Goal: Information Seeking & Learning: Learn about a topic

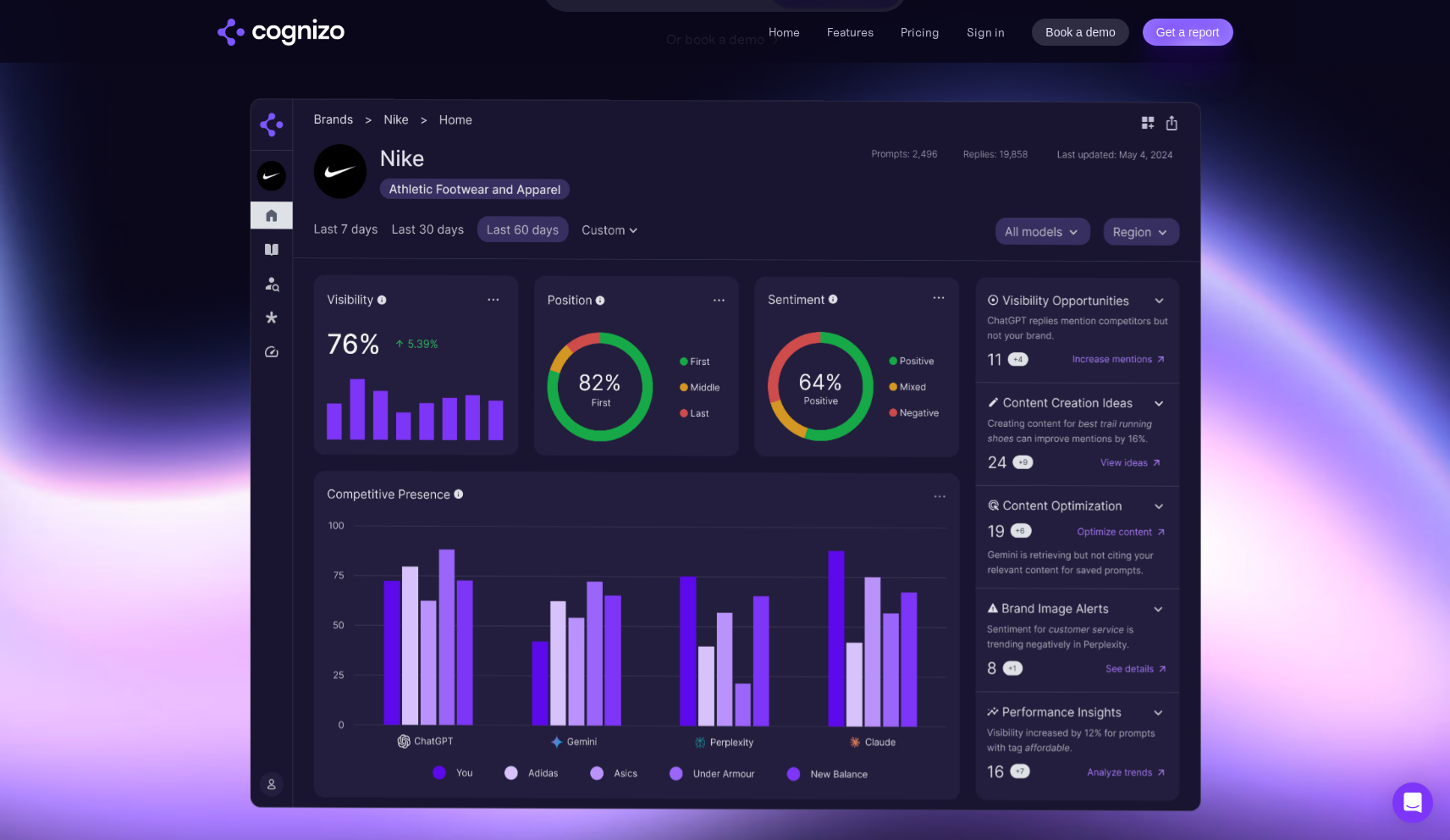
scroll to position [377, 0]
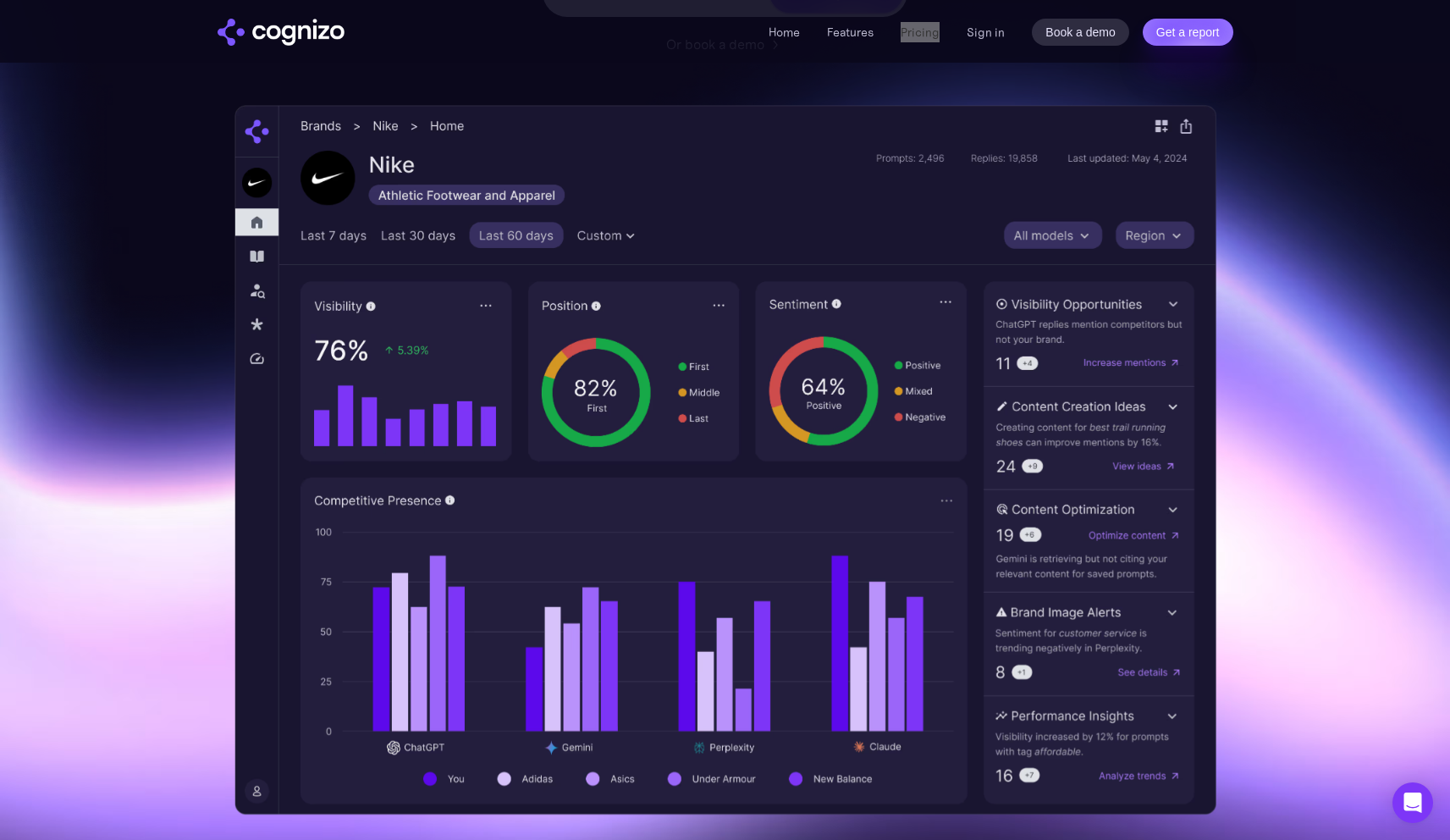
drag, startPoint x: 916, startPoint y: 38, endPoint x: 870, endPoint y: 7, distance: 55.5
click at [0, 0] on div "Home Features Pricing Book a demo Get a report Sign in Book a demo Get a report" at bounding box center [725, 31] width 1450 height 62
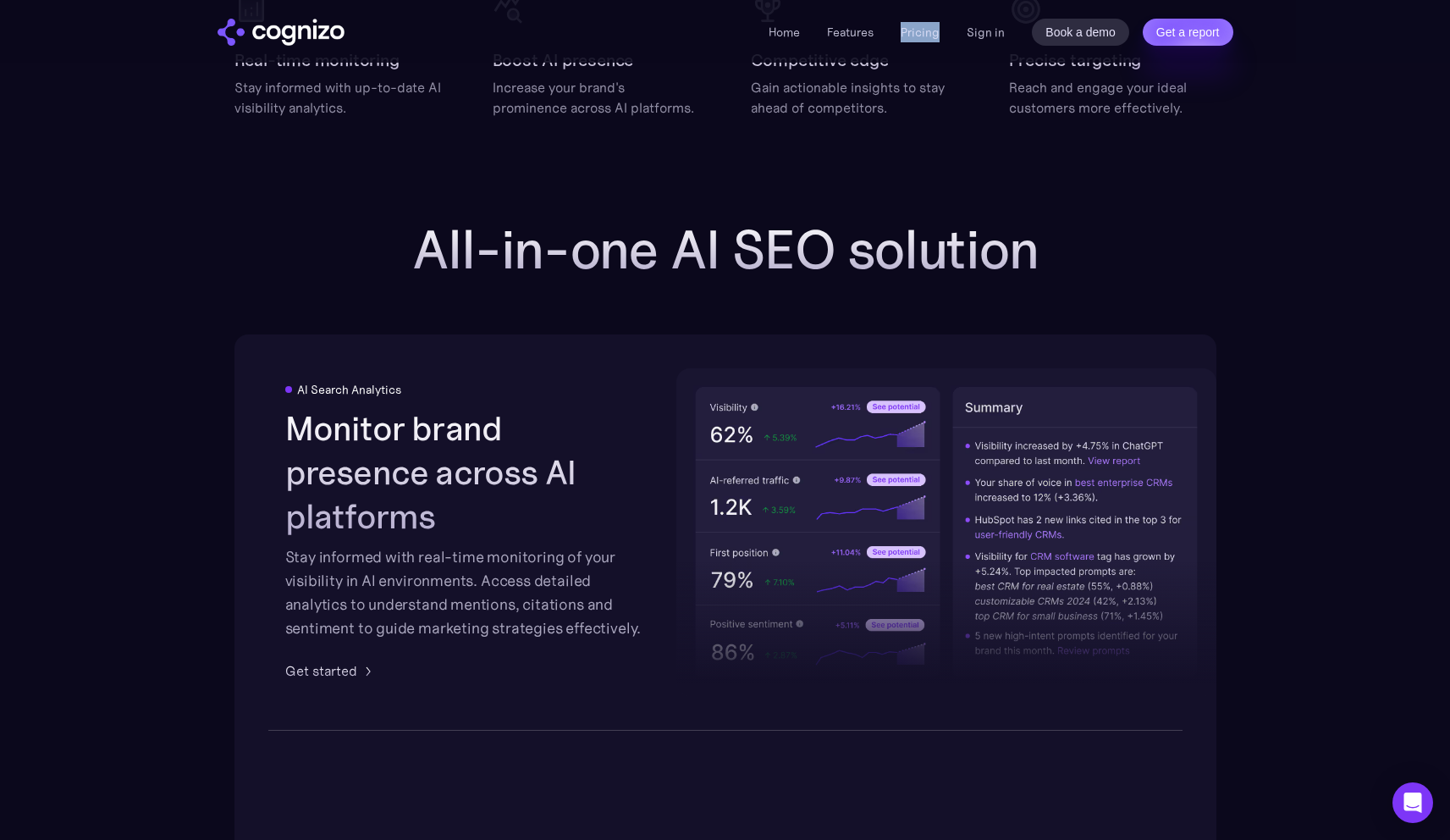
scroll to position [2407, 0]
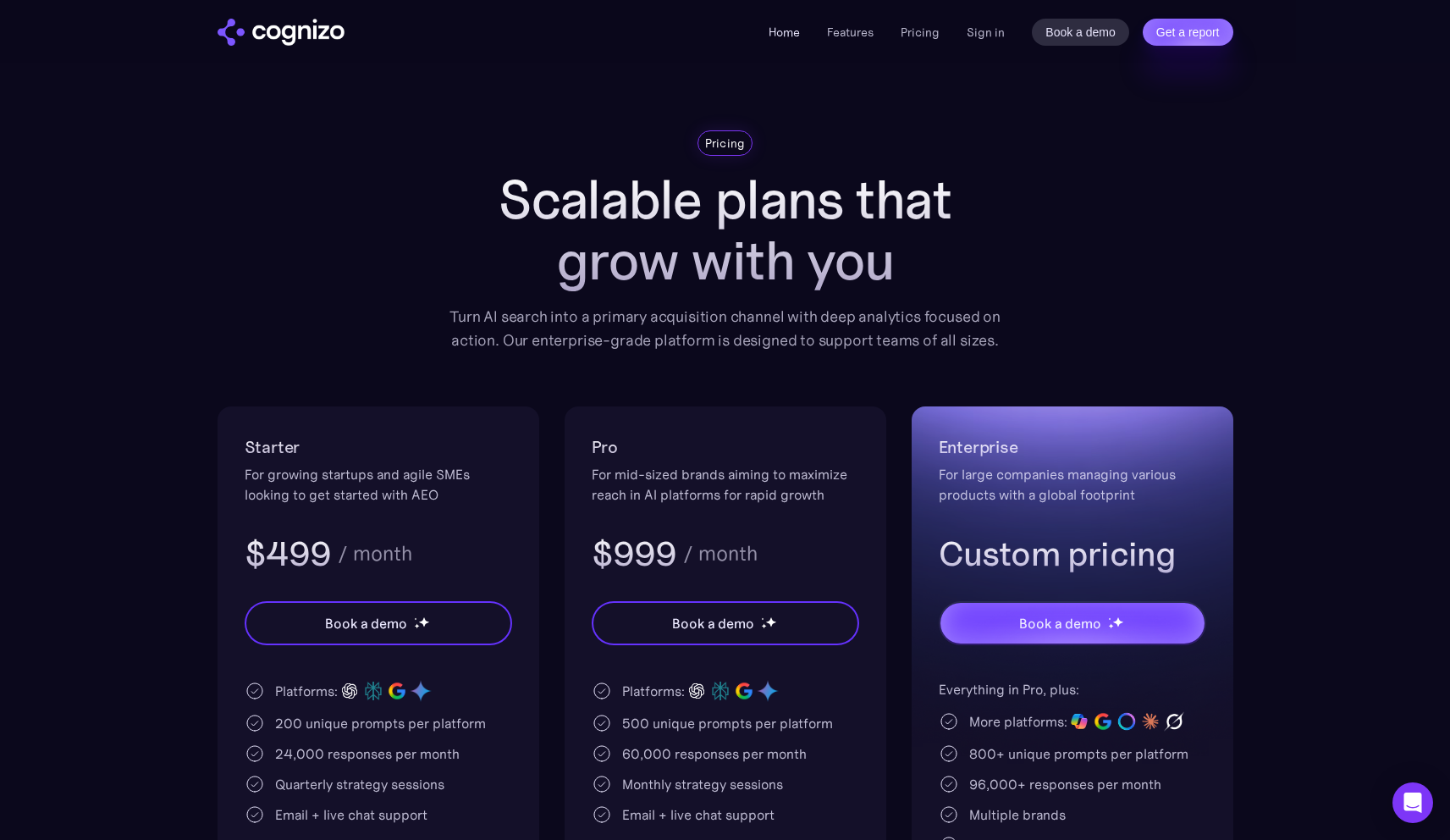
click at [781, 26] on link "Home" at bounding box center [785, 32] width 32 height 15
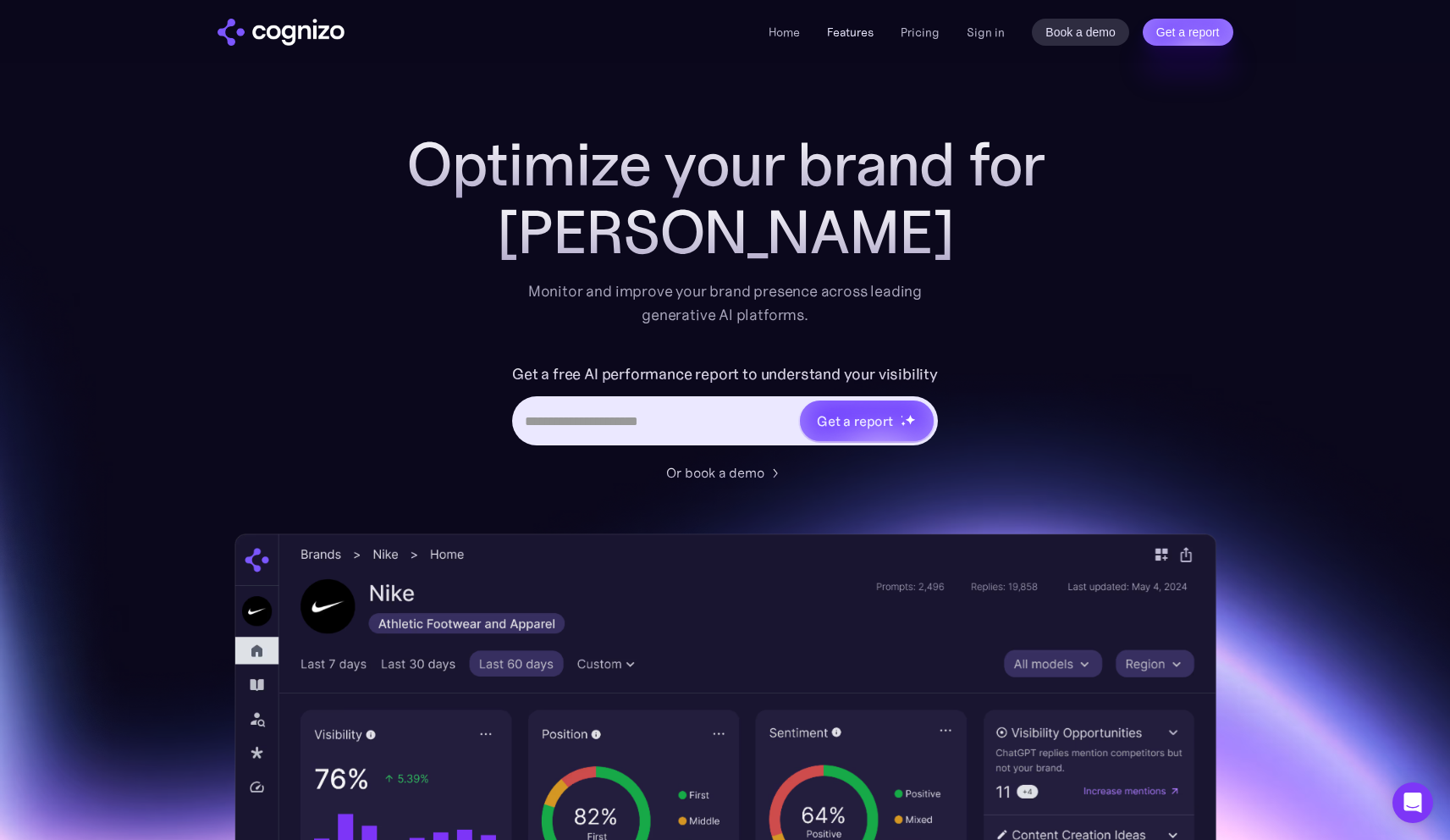
click at [856, 28] on link "Features" at bounding box center [850, 32] width 47 height 15
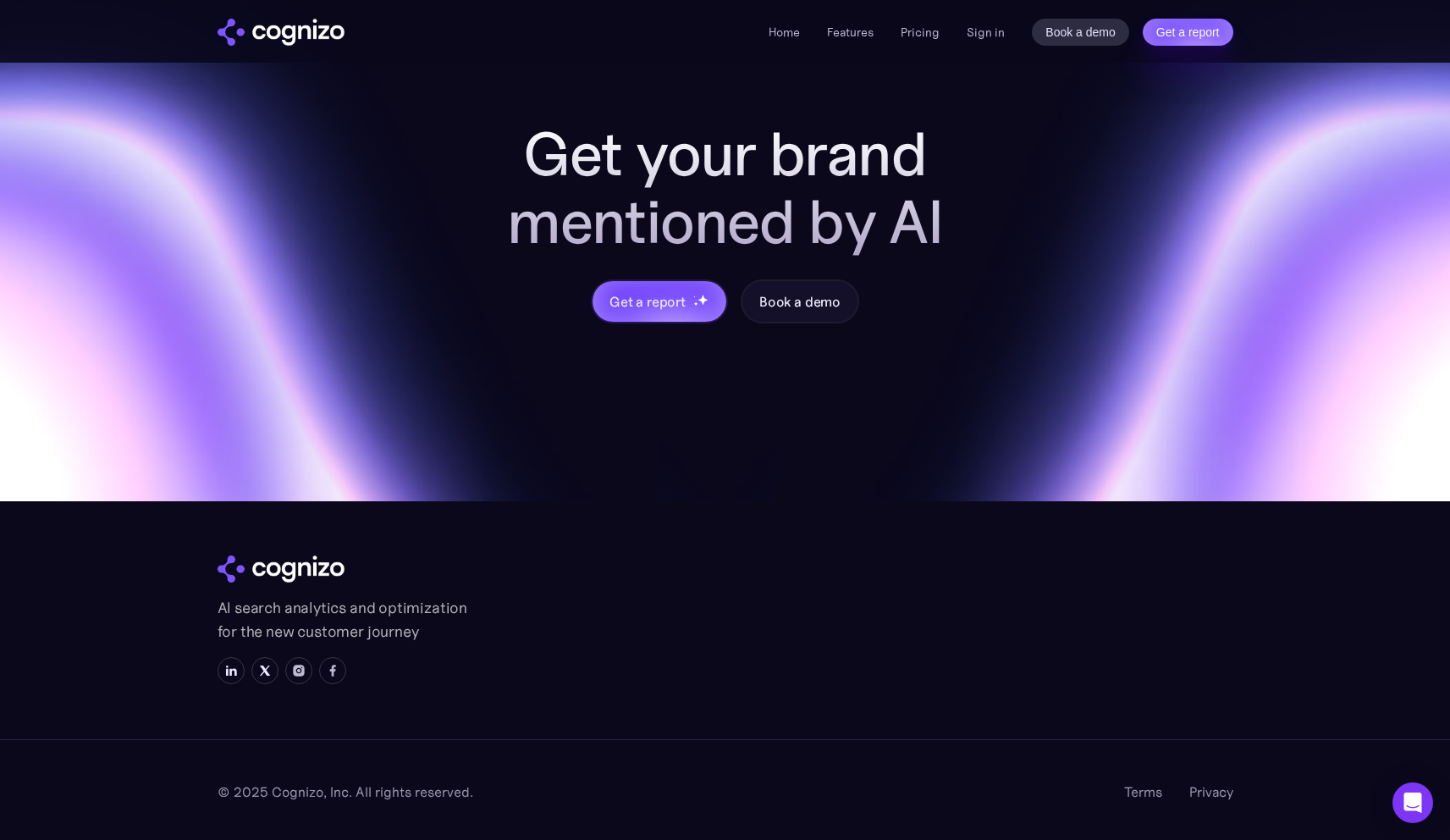
scroll to position [6617, 0]
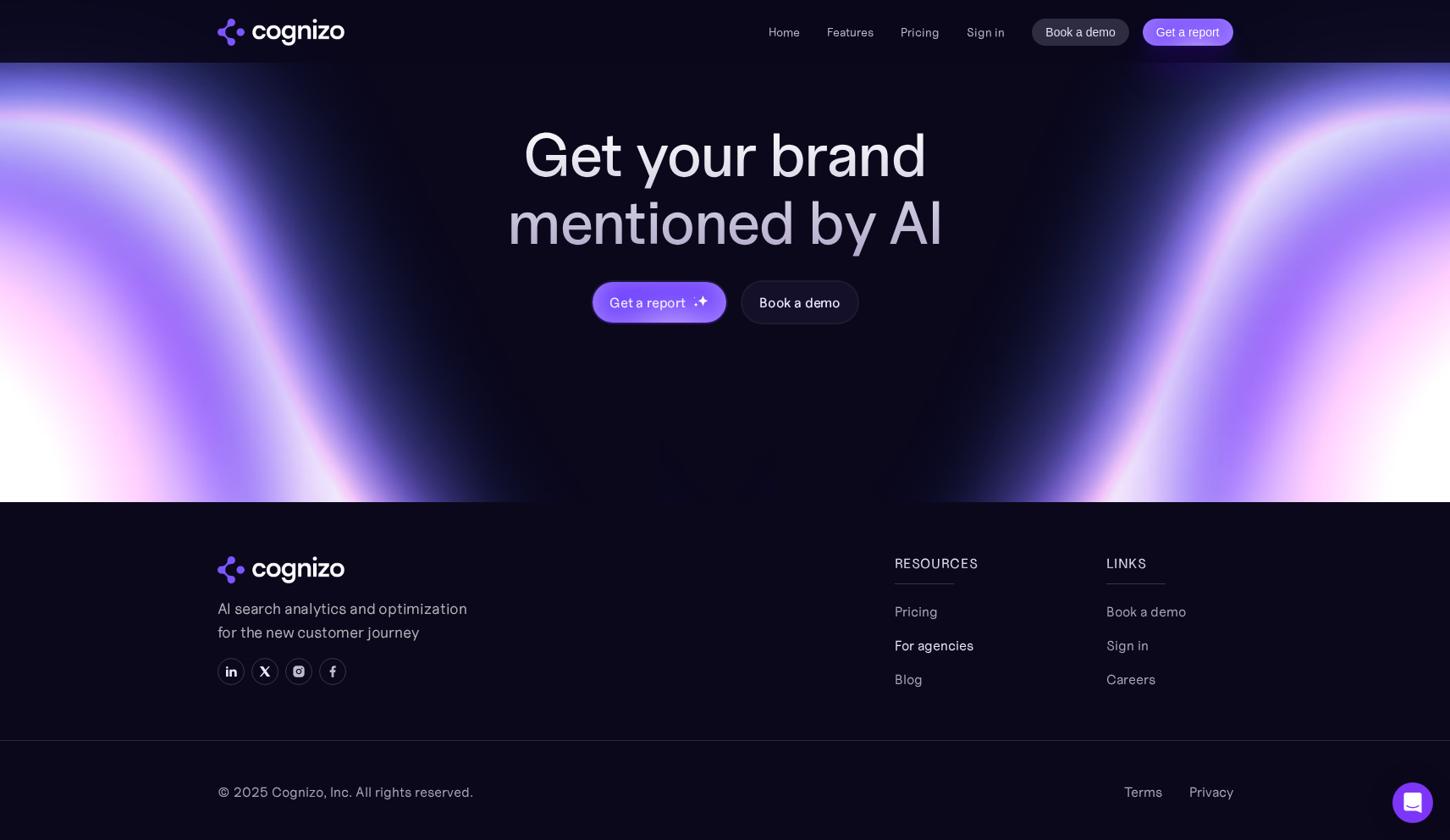
click at [908, 644] on link "For agencies" at bounding box center [934, 644] width 79 height 20
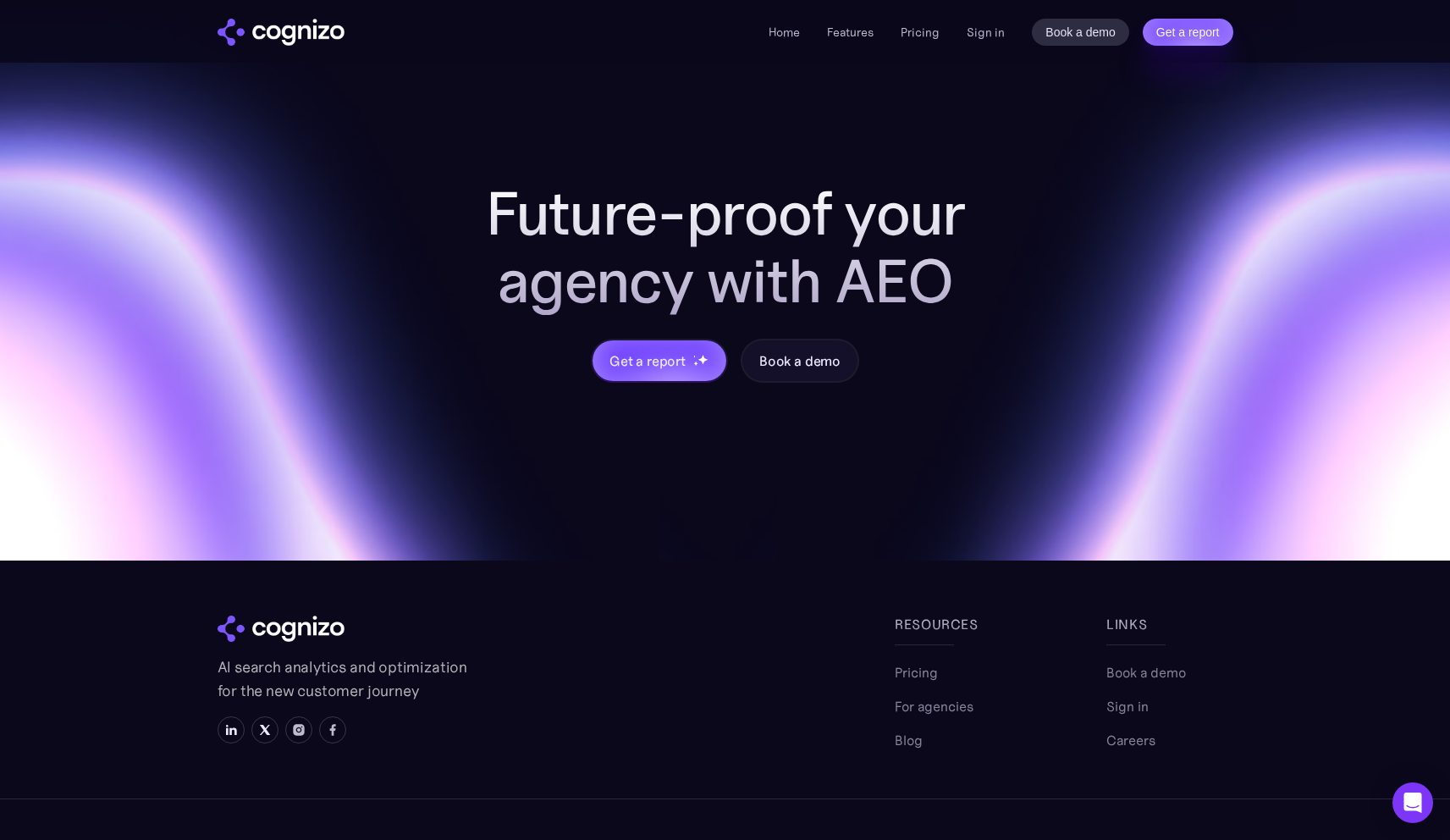
scroll to position [1825, 0]
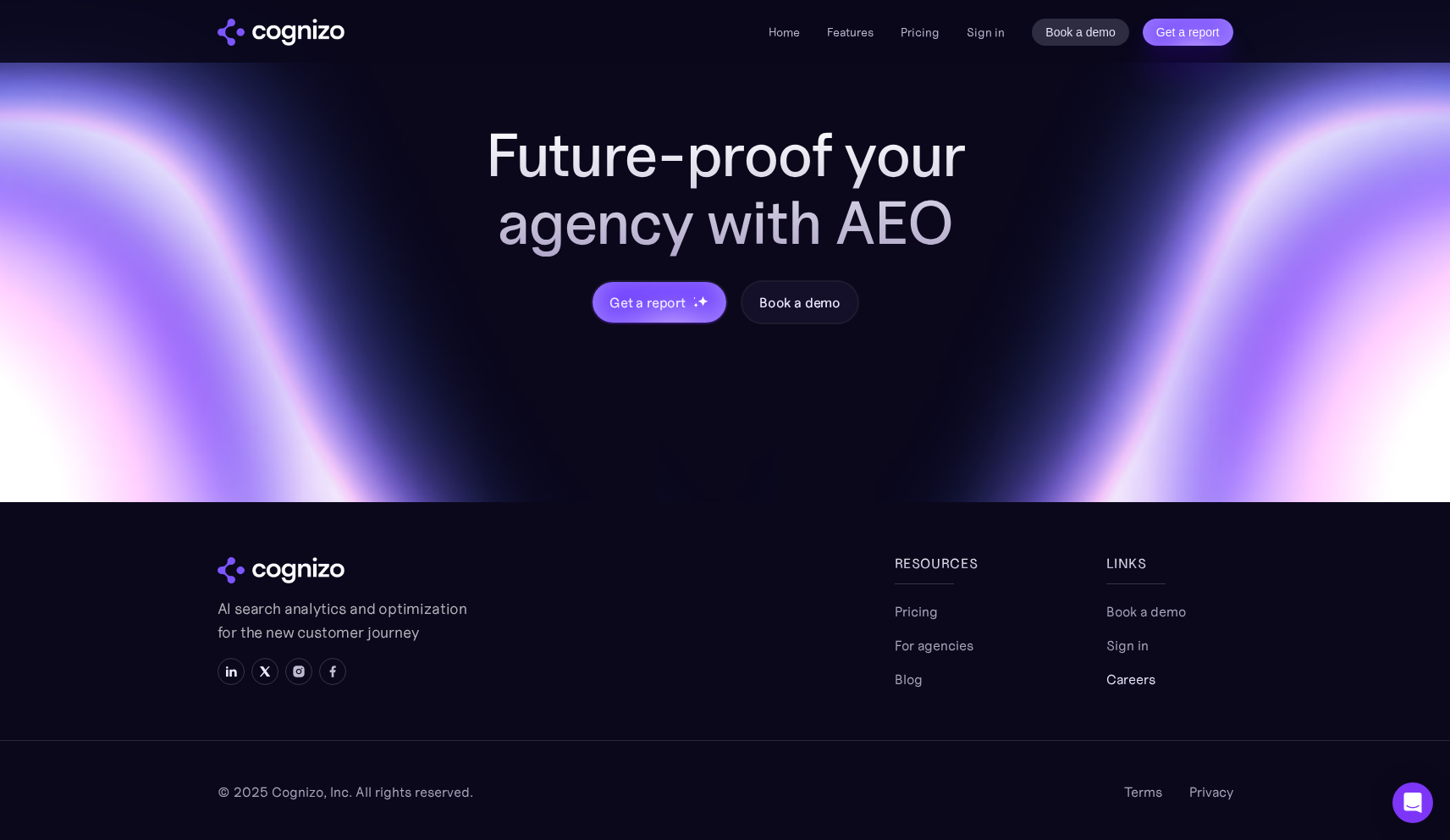
click at [1125, 672] on link "Careers" at bounding box center [1131, 678] width 49 height 20
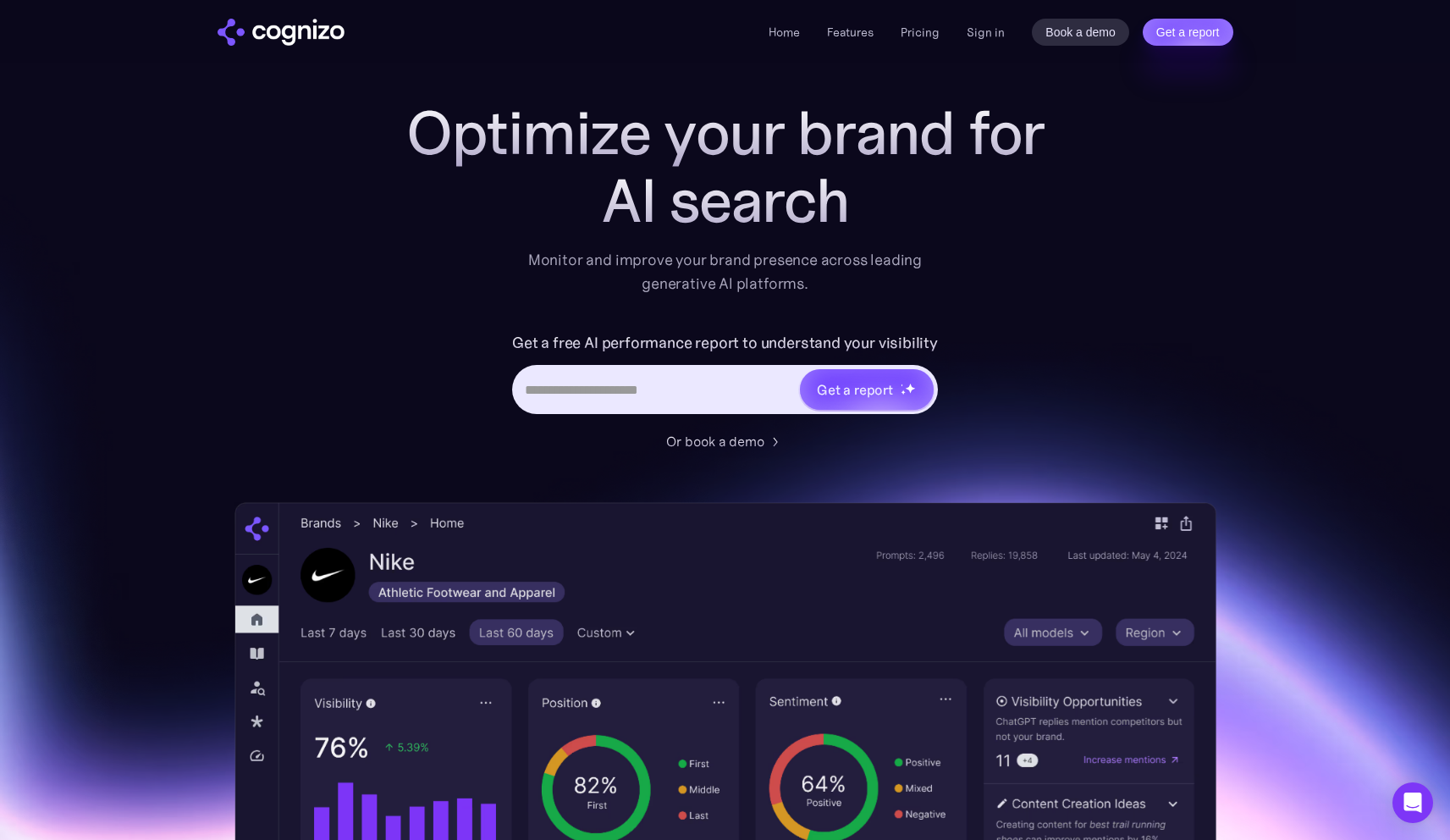
scroll to position [33, 0]
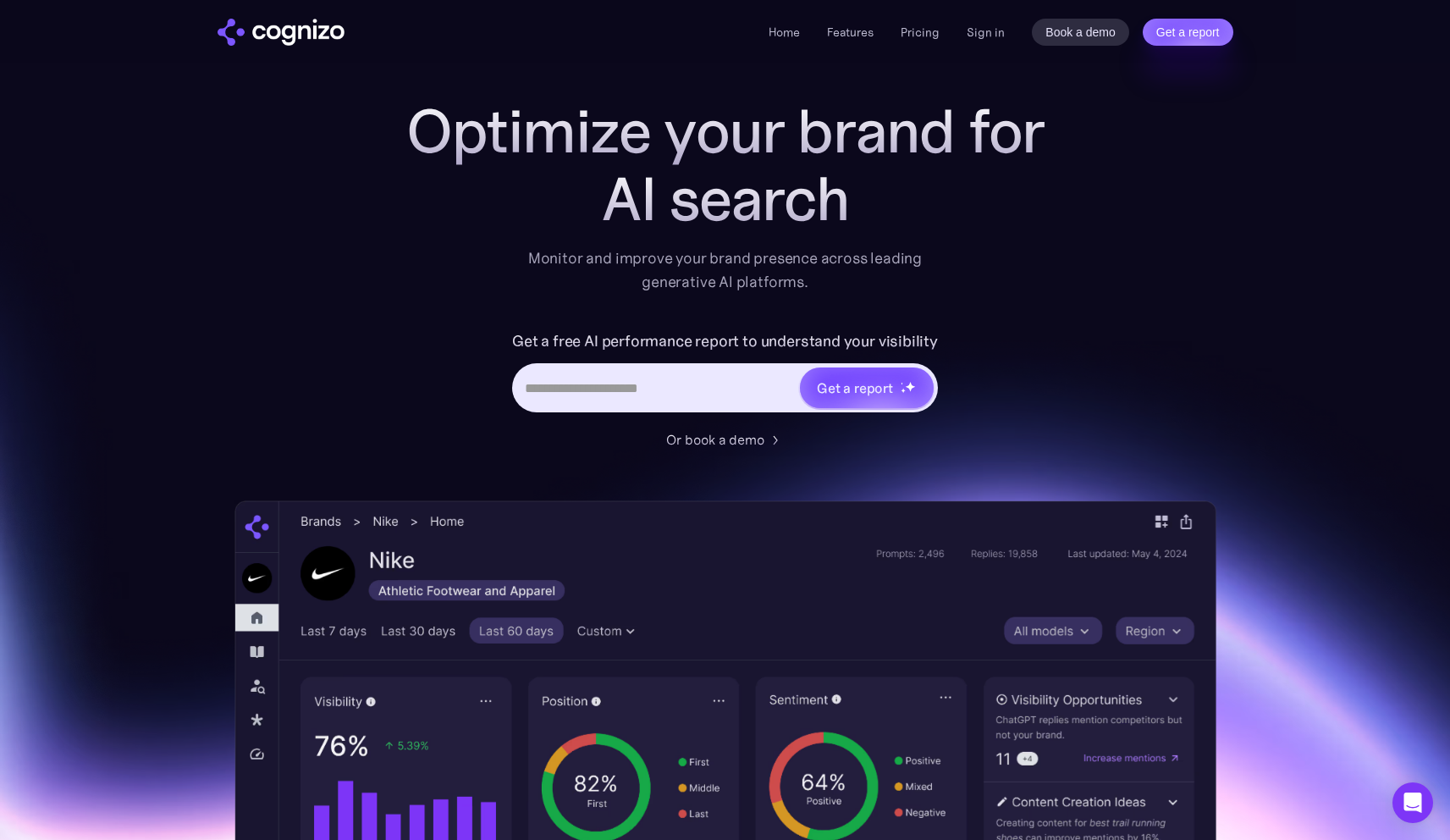
click at [638, 383] on input "Hero URL Input Form" at bounding box center [656, 387] width 284 height 32
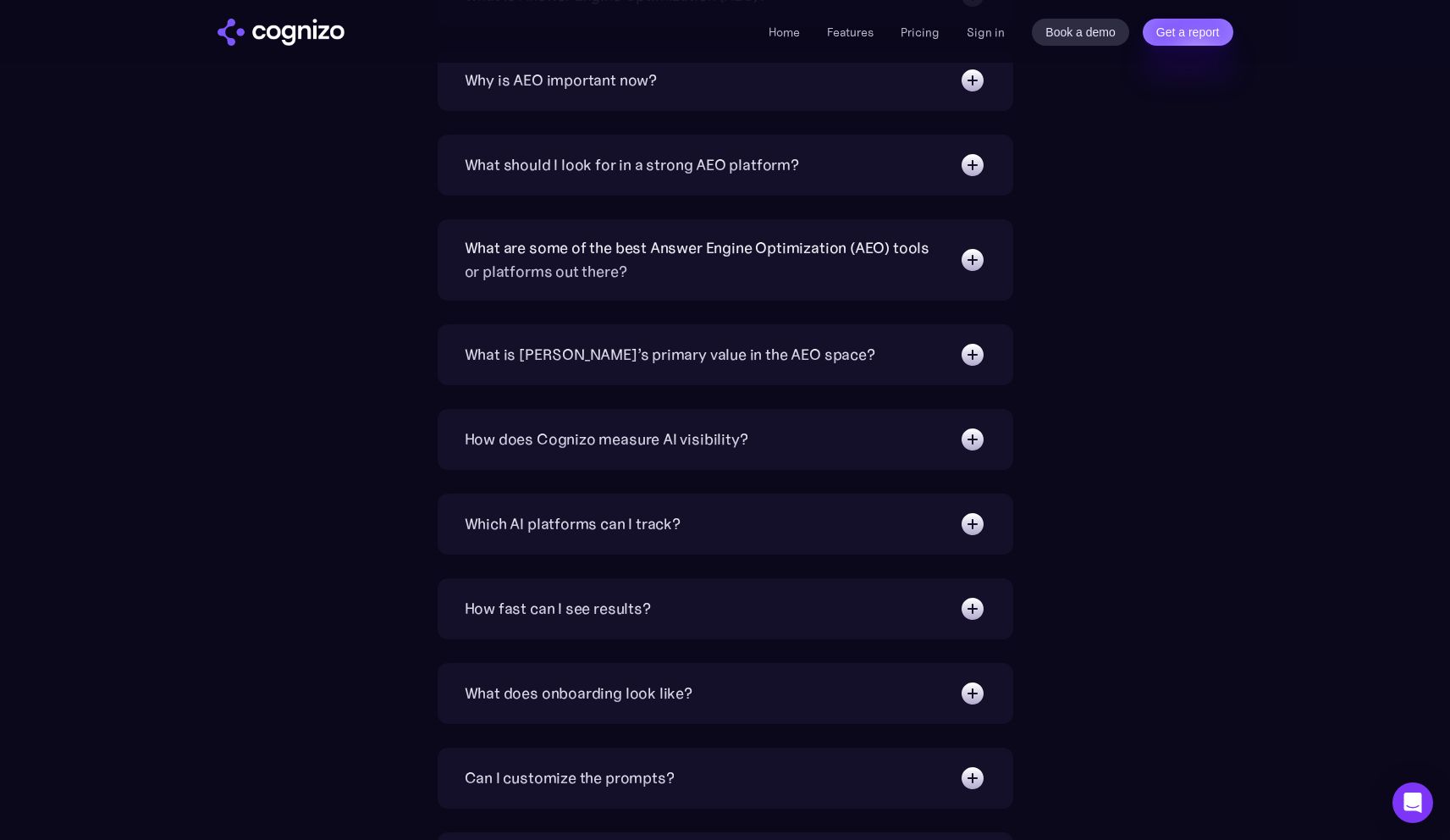
scroll to position [5582, 0]
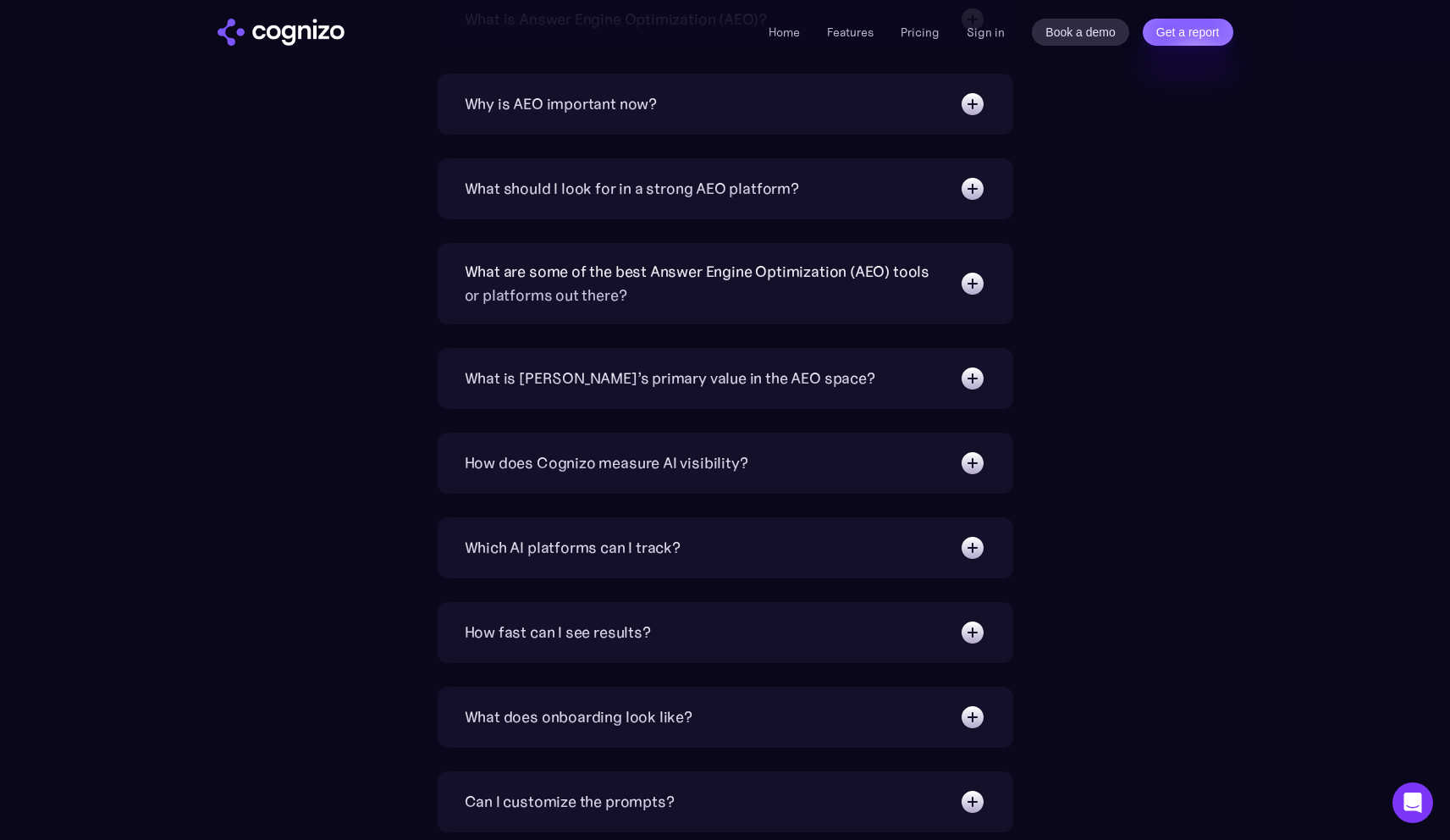
click at [602, 637] on div "How fast can I see results?" at bounding box center [557, 632] width 186 height 24
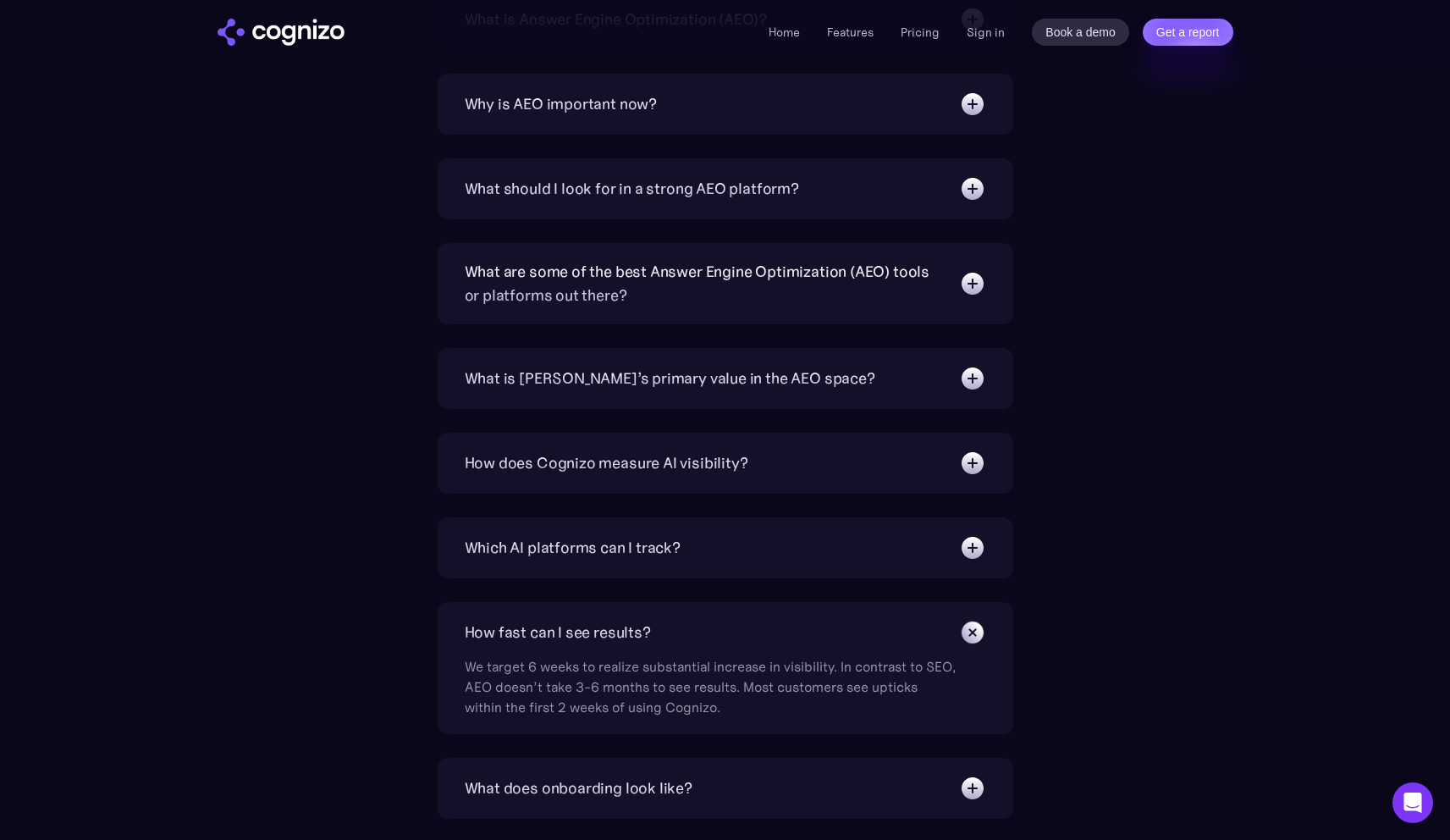
click at [598, 637] on div "How fast can I see results?" at bounding box center [557, 632] width 186 height 24
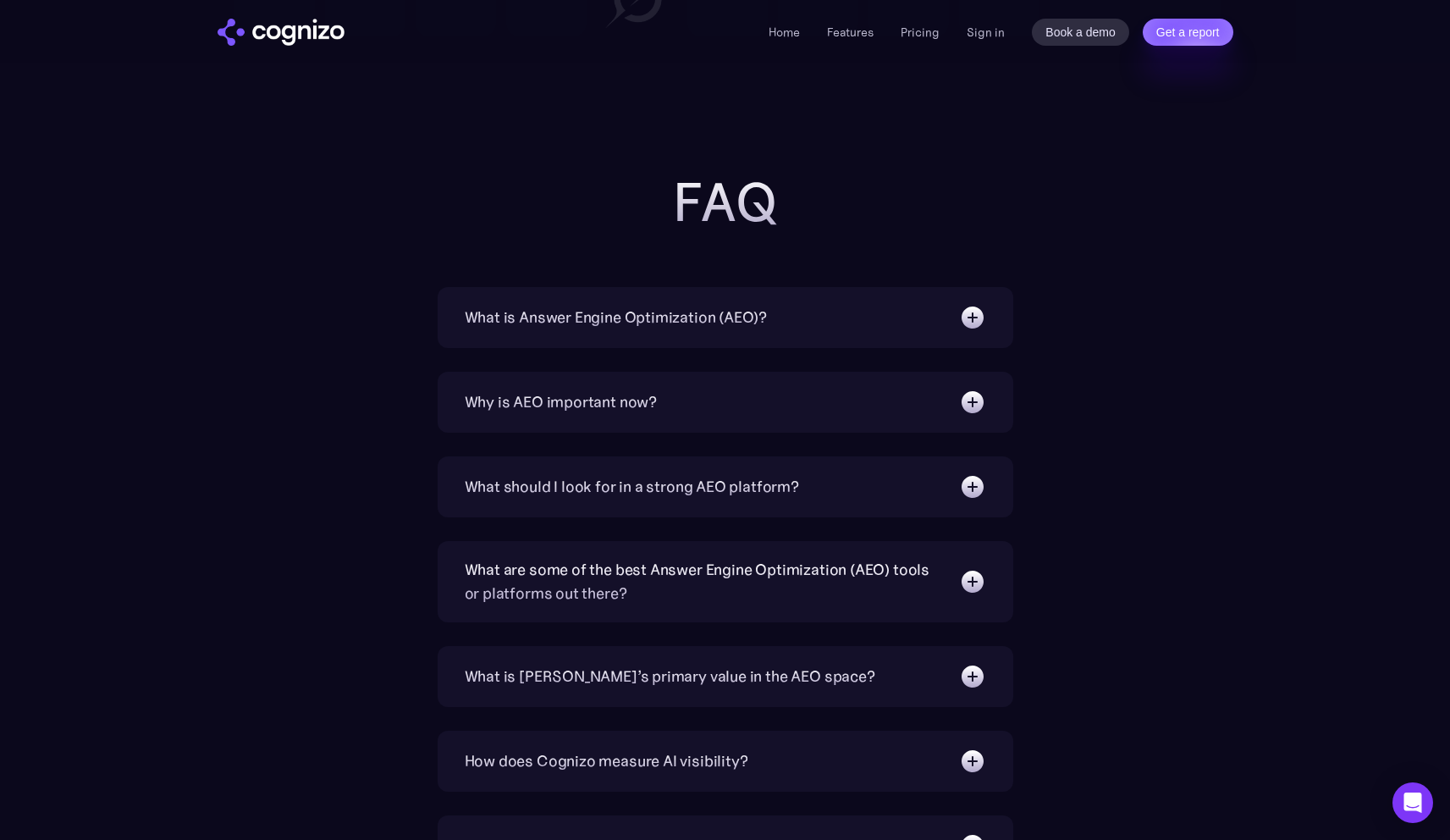
scroll to position [5237, 0]
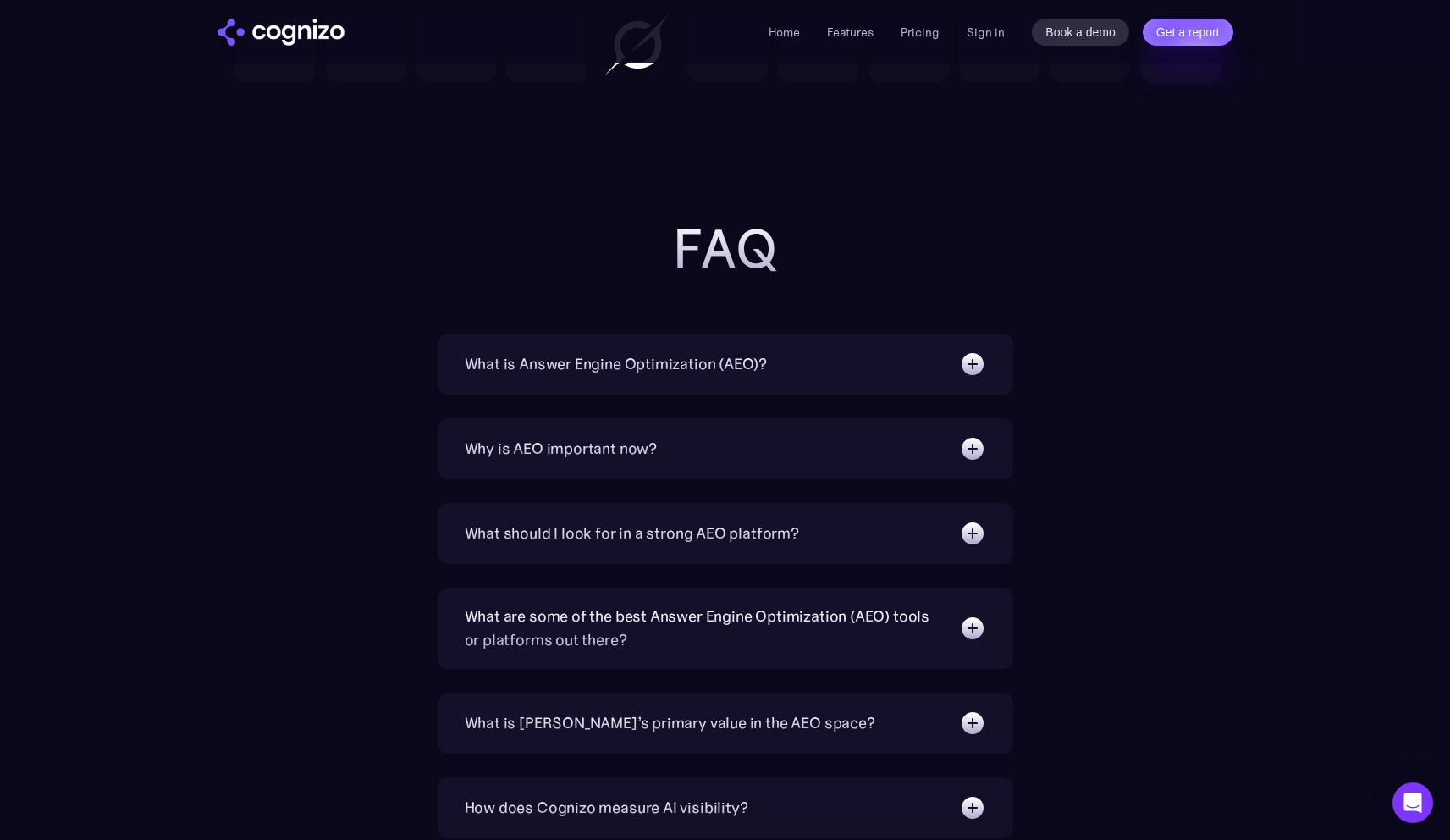
click at [621, 720] on div "What is [PERSON_NAME]’s primary value in the AEO space?" at bounding box center [670, 722] width 411 height 24
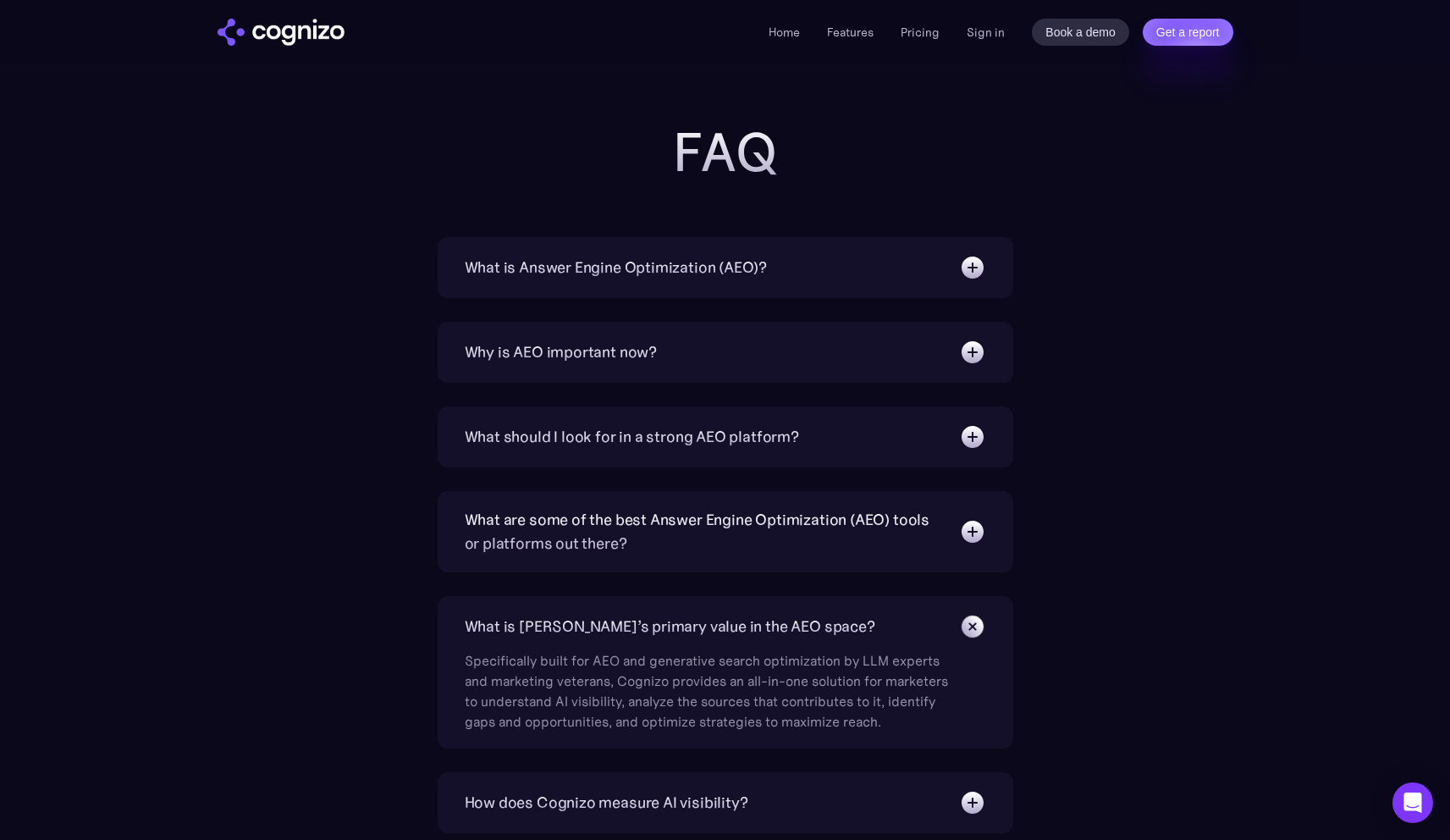
scroll to position [5341, 0]
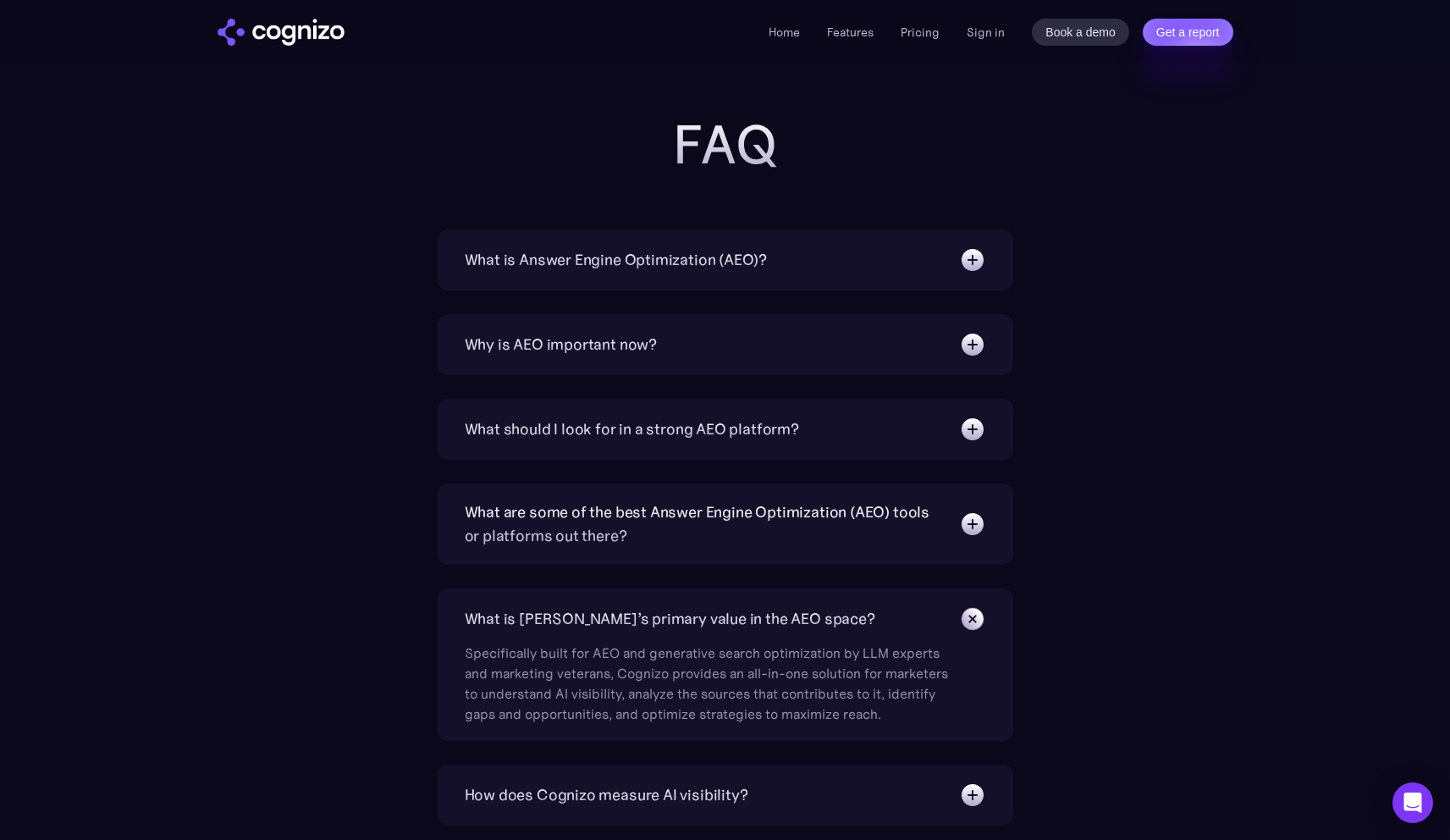
click at [631, 611] on div "What is [PERSON_NAME]’s primary value in the AEO space?" at bounding box center [670, 618] width 411 height 24
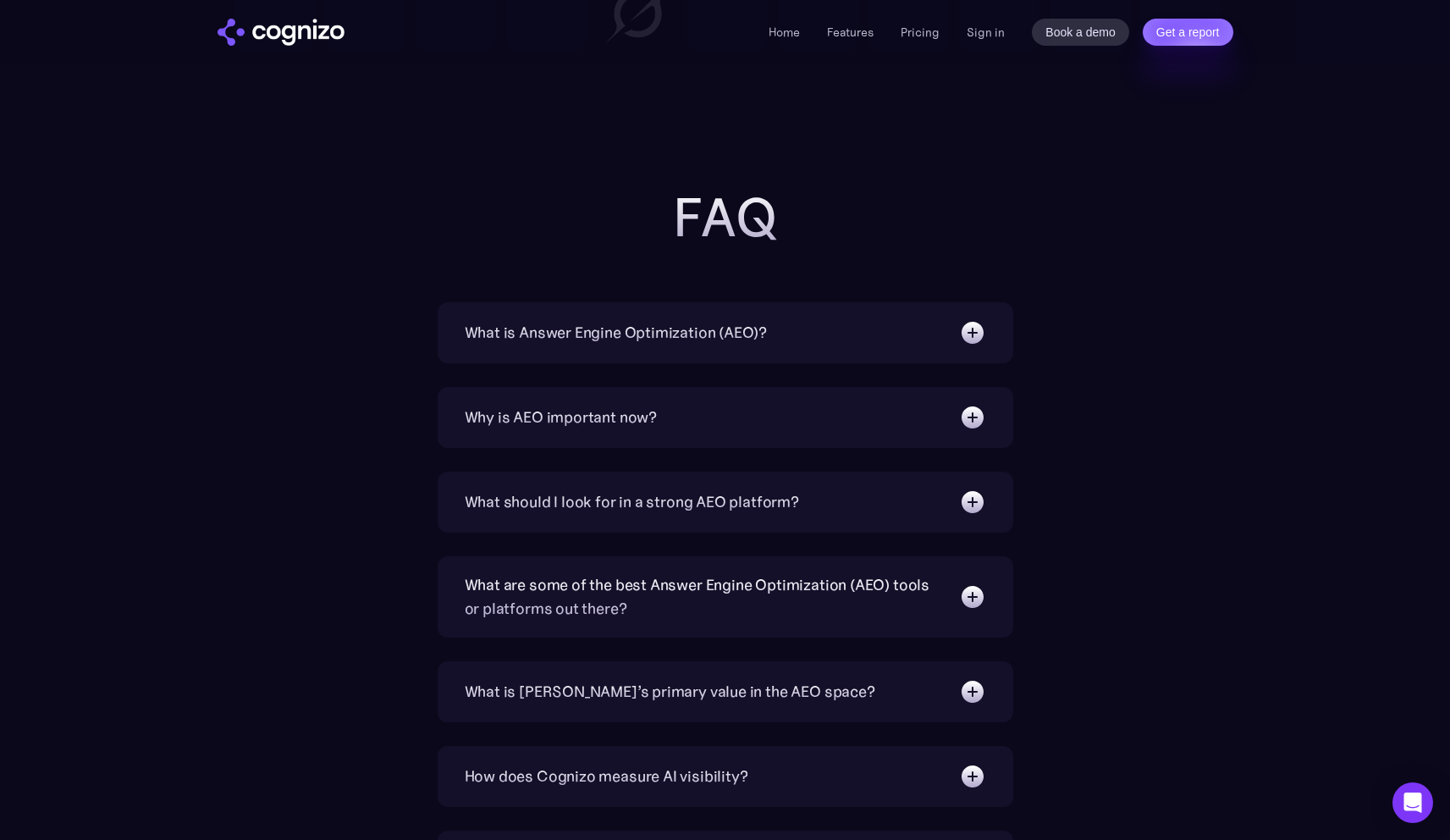
scroll to position [5252, 0]
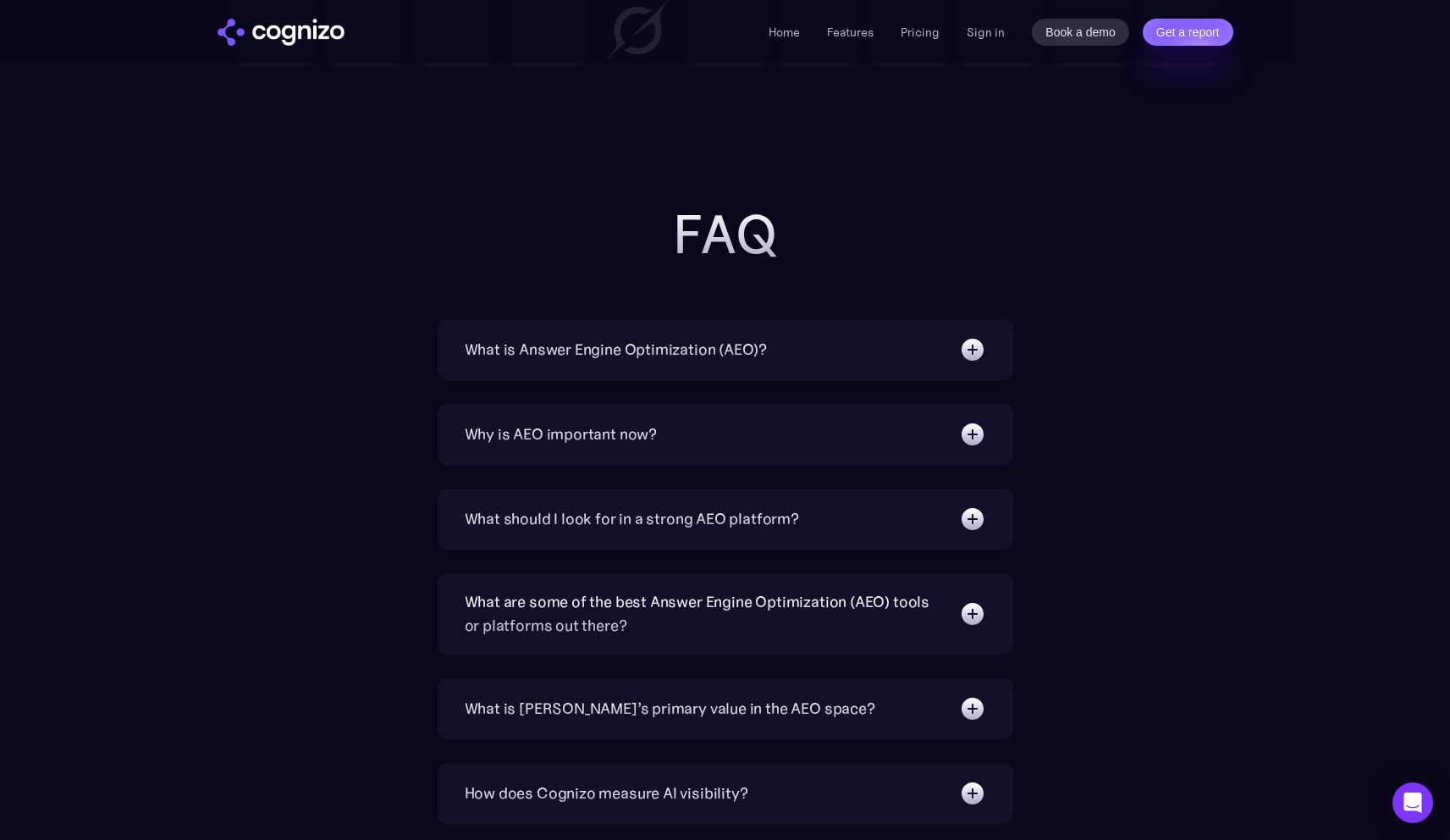
click at [682, 434] on div "Why is AEO important now?" at bounding box center [725, 434] width 521 height 27
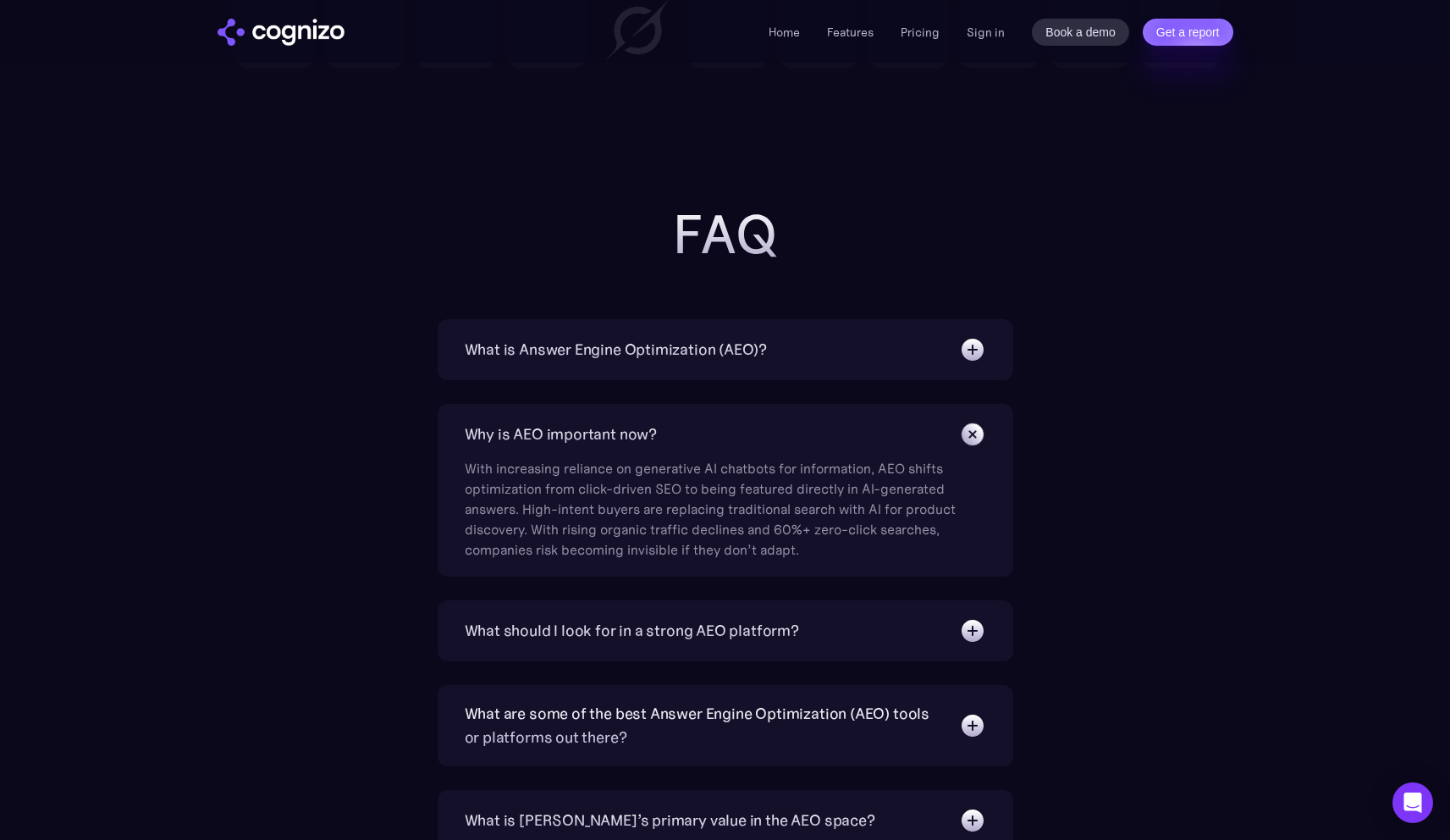
click at [682, 434] on div "Why is AEO important now?" at bounding box center [725, 434] width 521 height 27
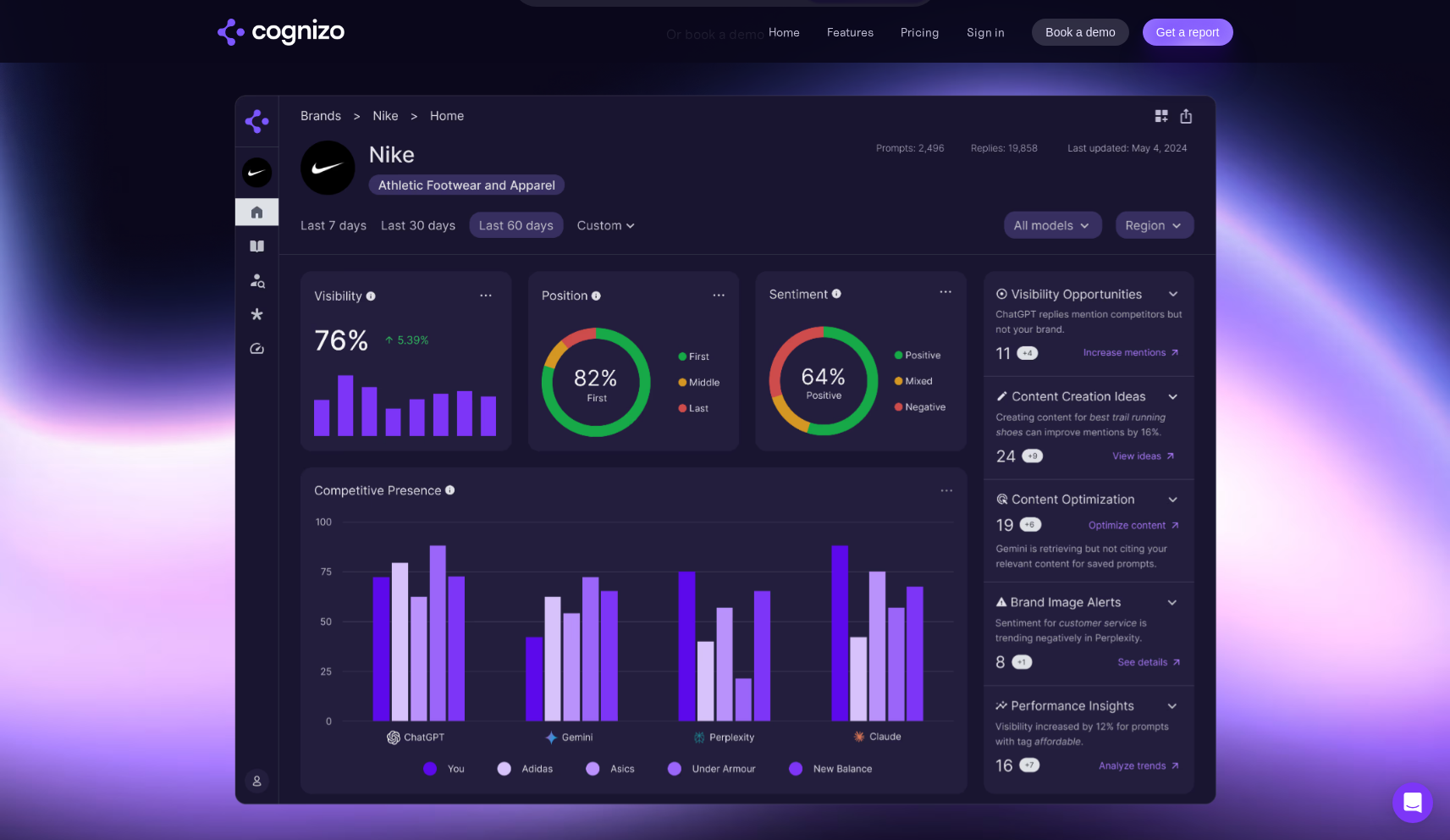
scroll to position [435, 0]
